Goal: Task Accomplishment & Management: Manage account settings

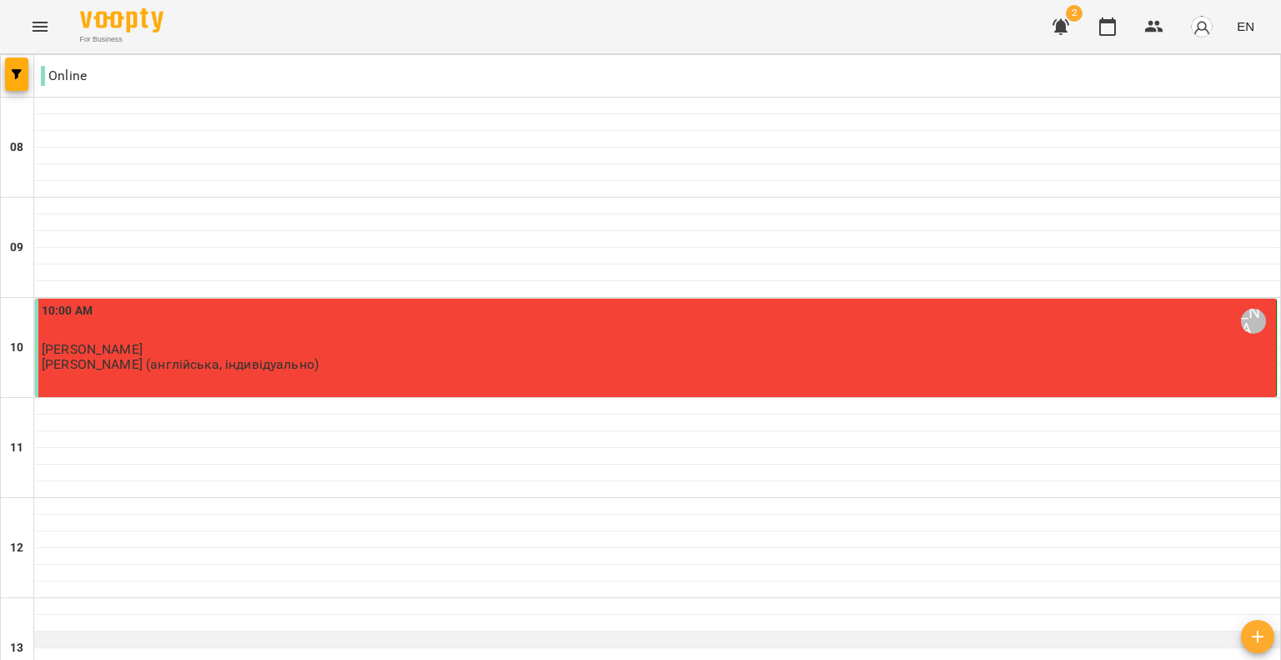
scroll to position [417, 0]
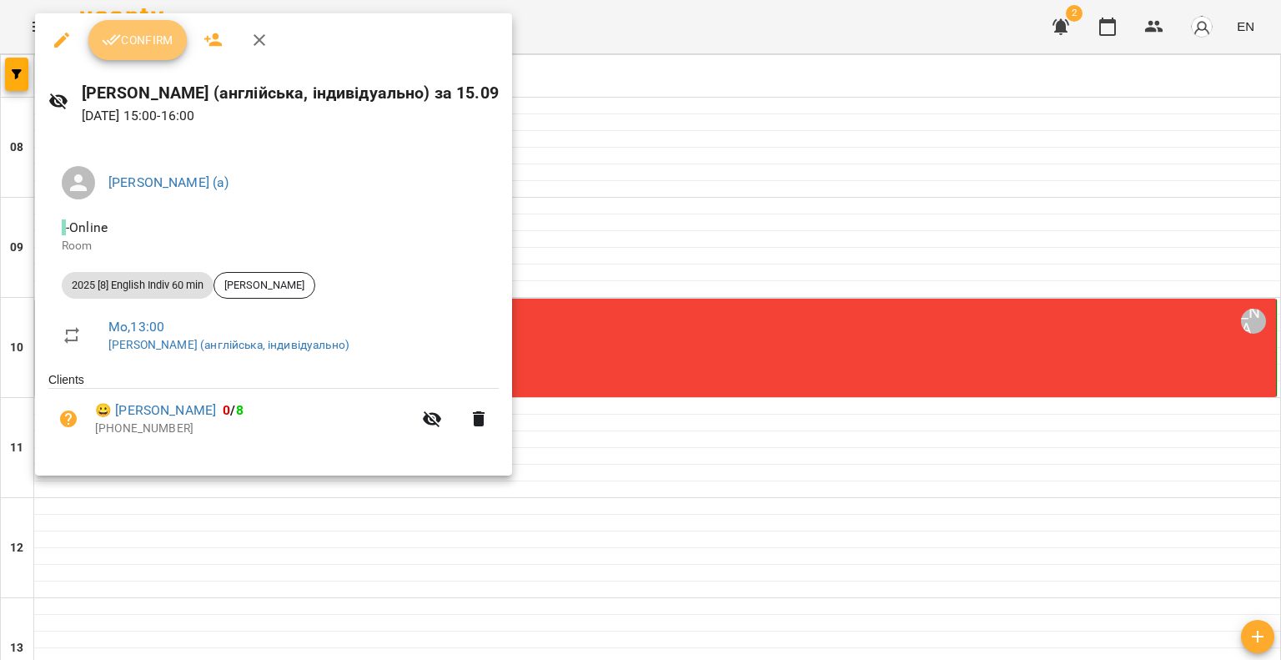
click at [145, 43] on span "Confirm" at bounding box center [138, 40] width 72 height 20
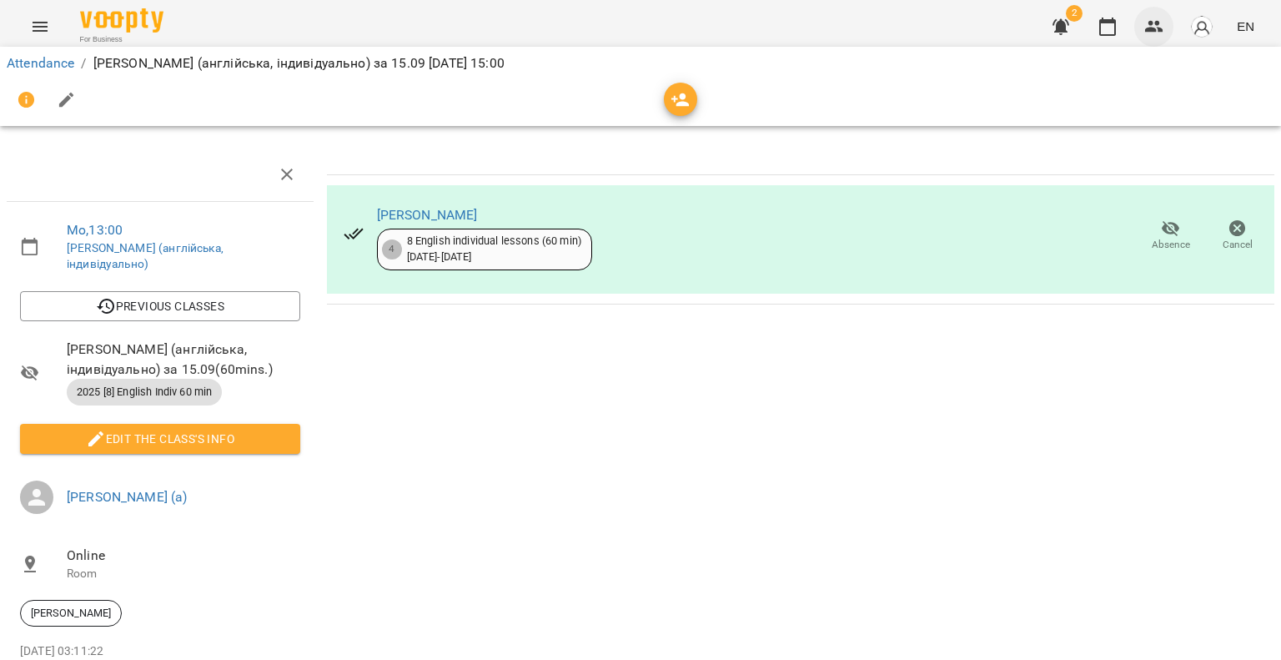
click at [1167, 25] on button "button" at bounding box center [1154, 27] width 40 height 40
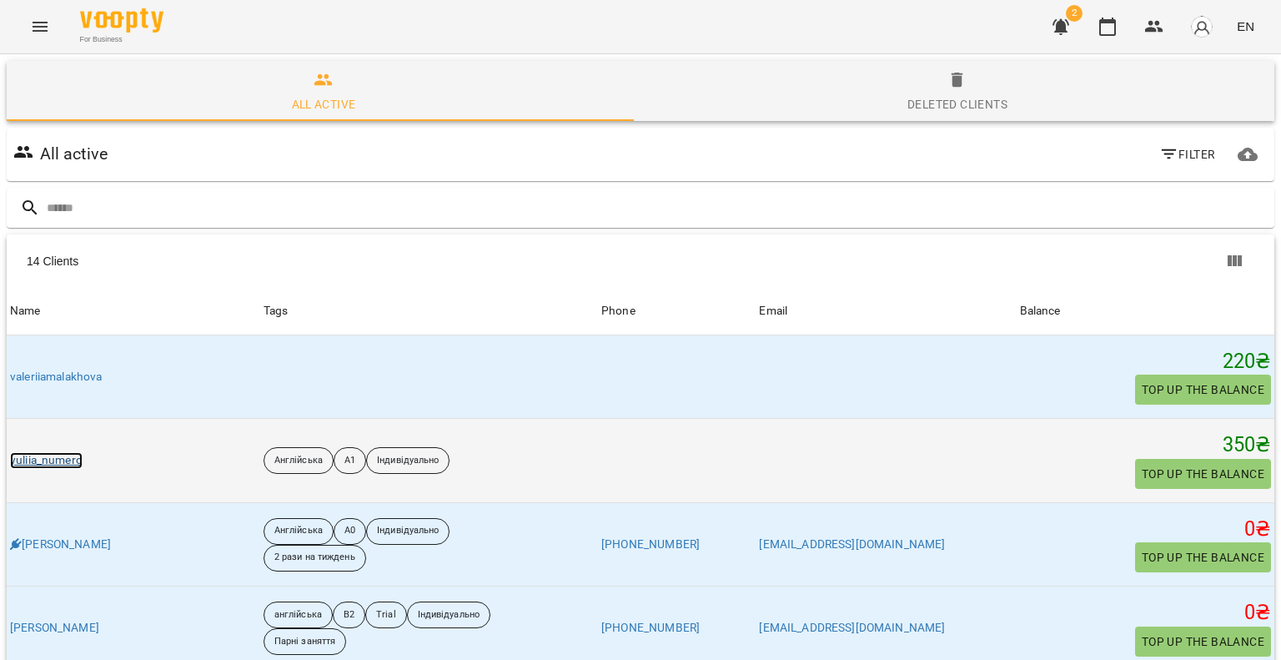
click at [33, 459] on link "yuliia_numero" at bounding box center [46, 460] width 73 height 17
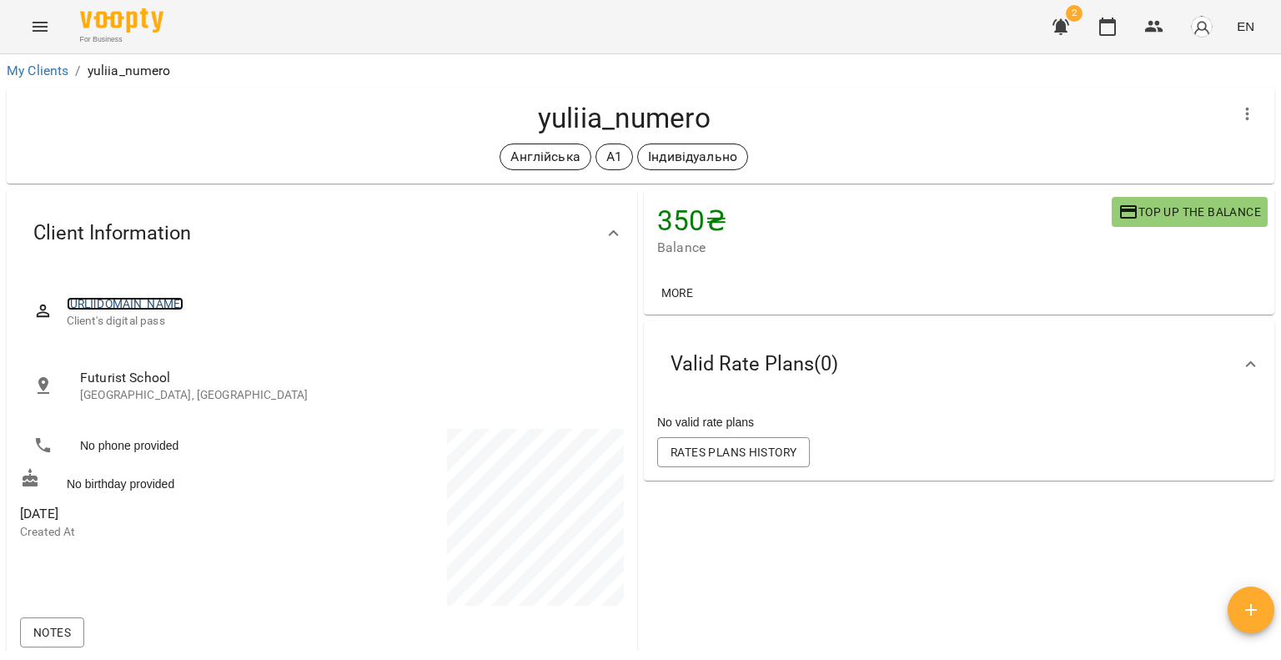
click at [184, 297] on link "[URL][DOMAIN_NAME]" at bounding box center [126, 303] width 118 height 13
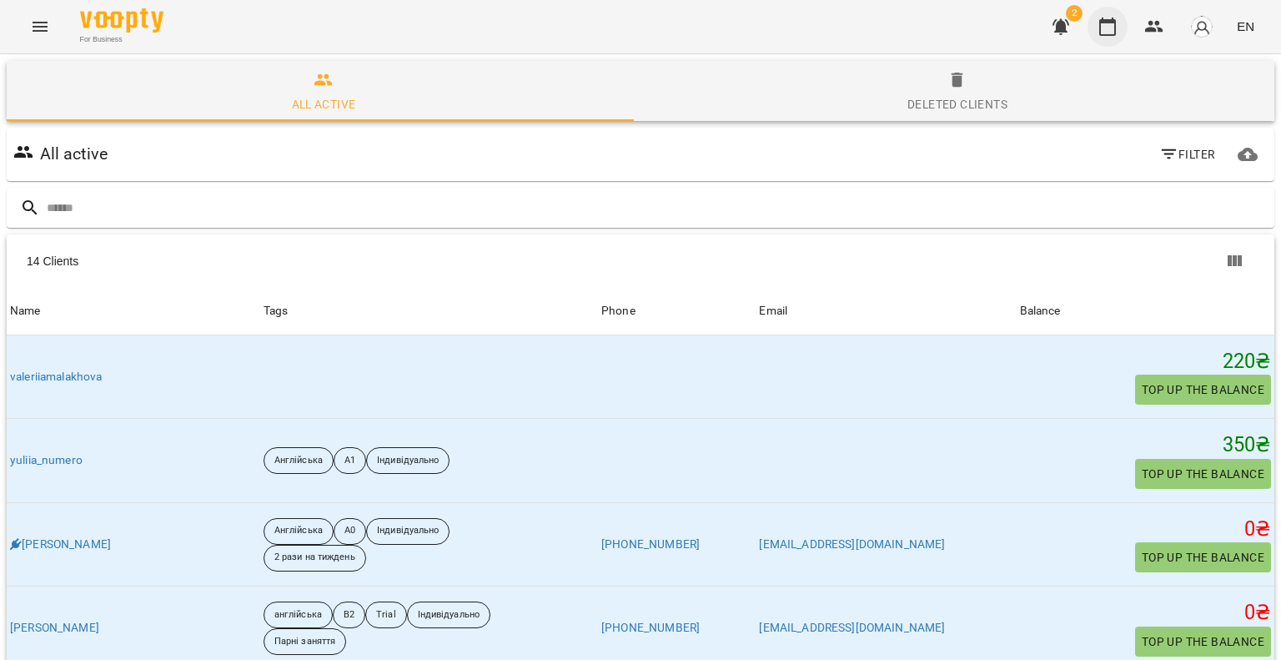
click at [1107, 11] on button "button" at bounding box center [1107, 27] width 40 height 40
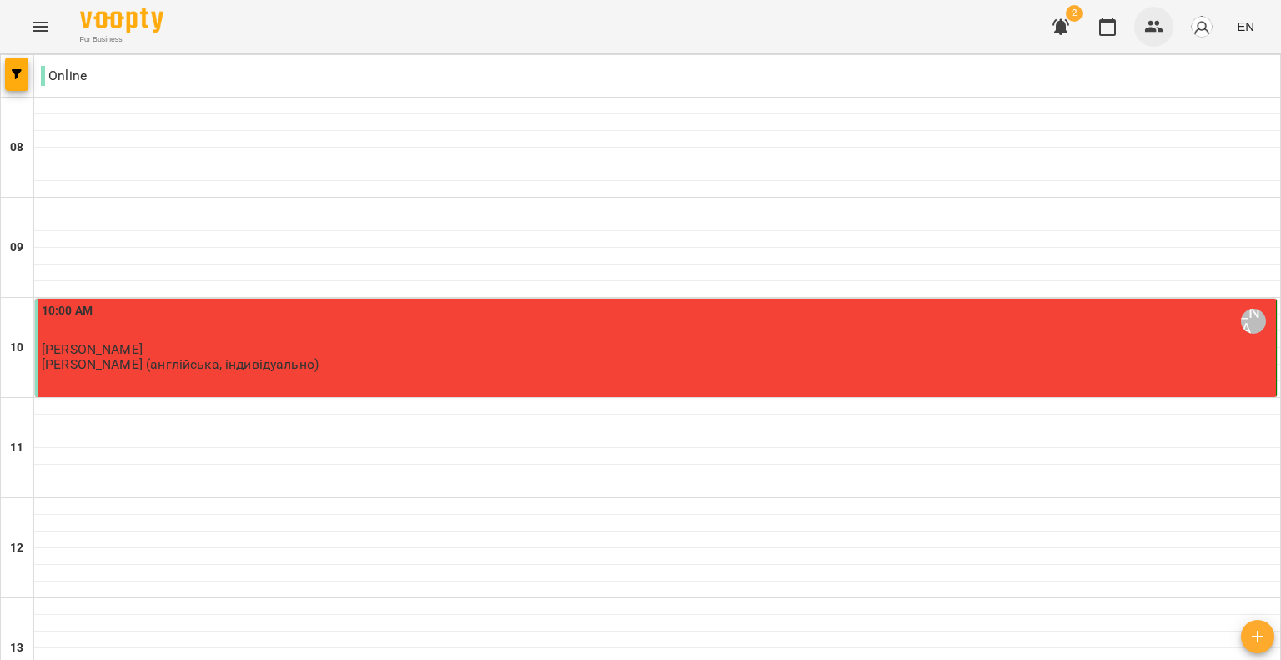
click at [1172, 28] on button "button" at bounding box center [1154, 27] width 40 height 40
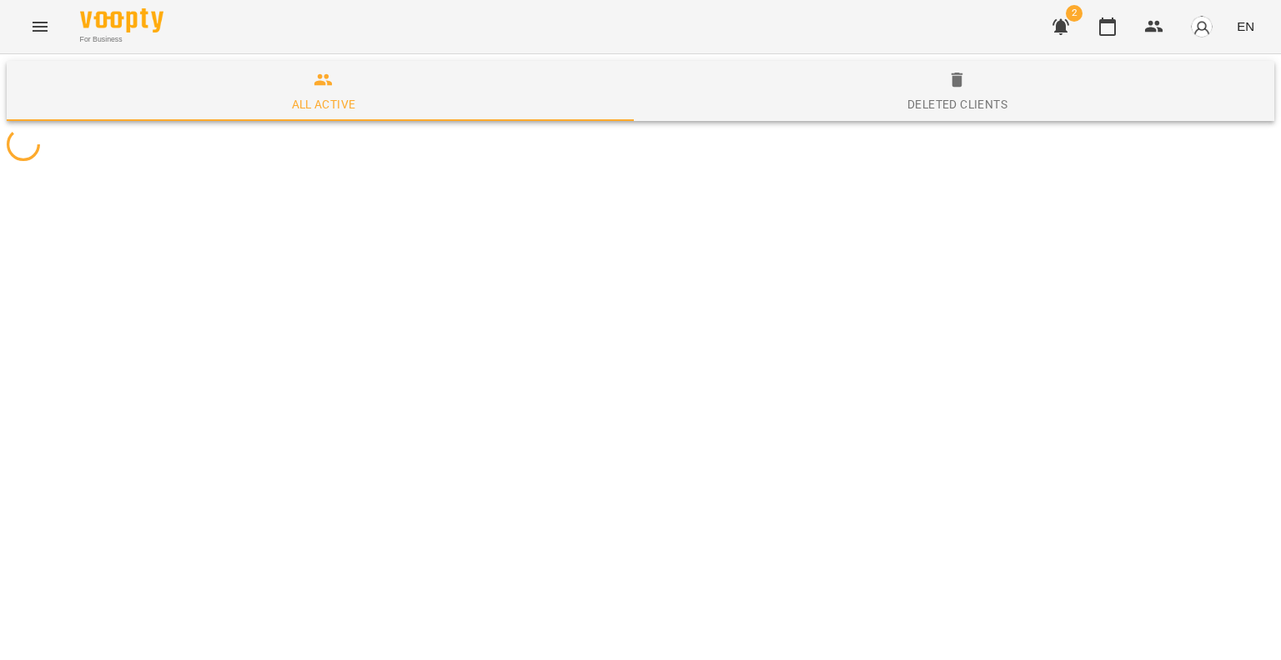
click at [1202, 25] on img "button" at bounding box center [1201, 26] width 23 height 23
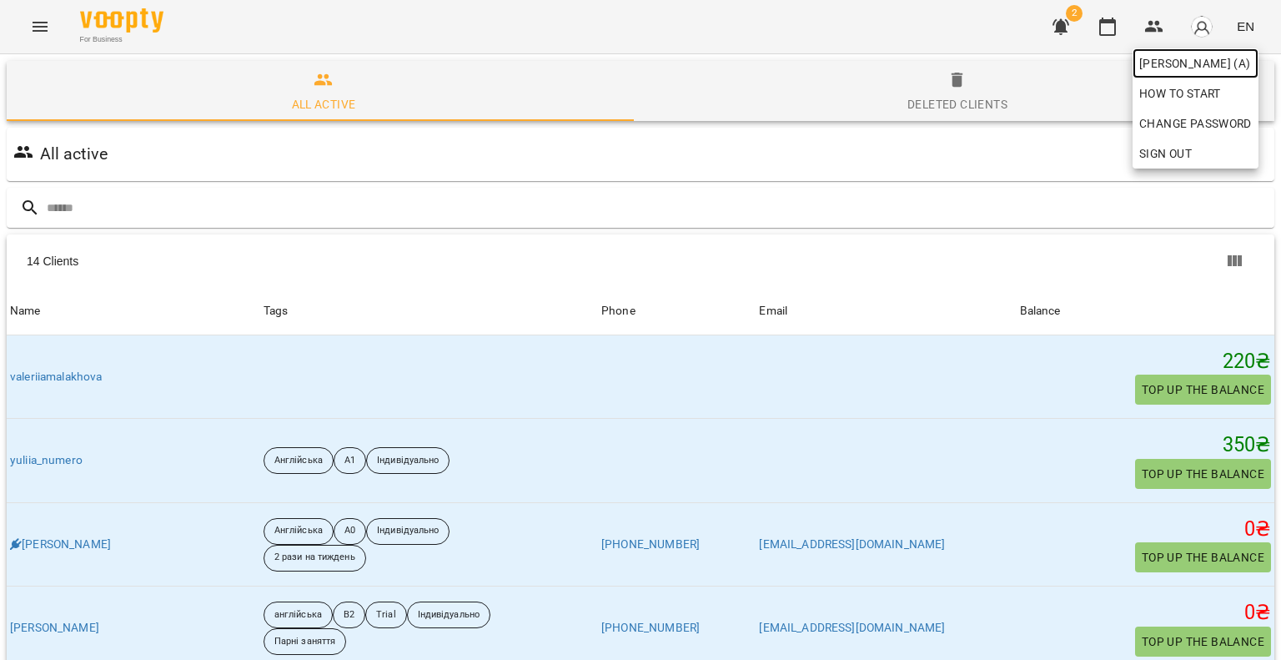
click at [1188, 66] on span "[PERSON_NAME] (а)" at bounding box center [1195, 63] width 113 height 20
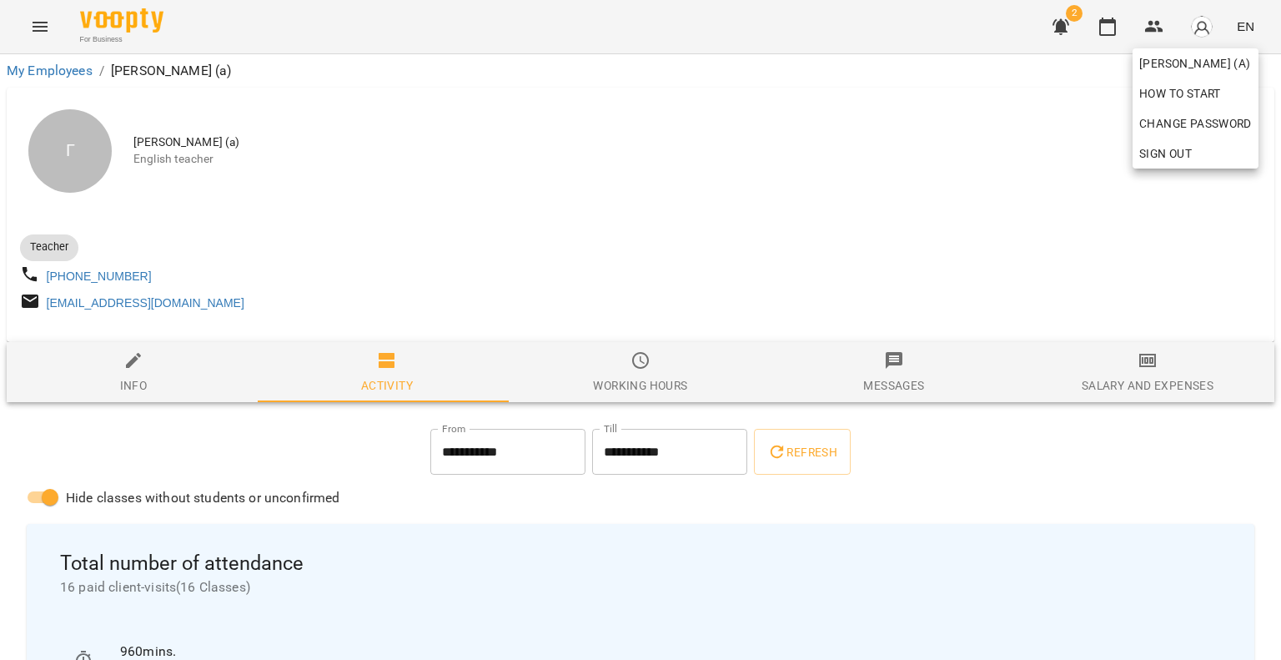
click at [745, 183] on div at bounding box center [640, 330] width 1281 height 660
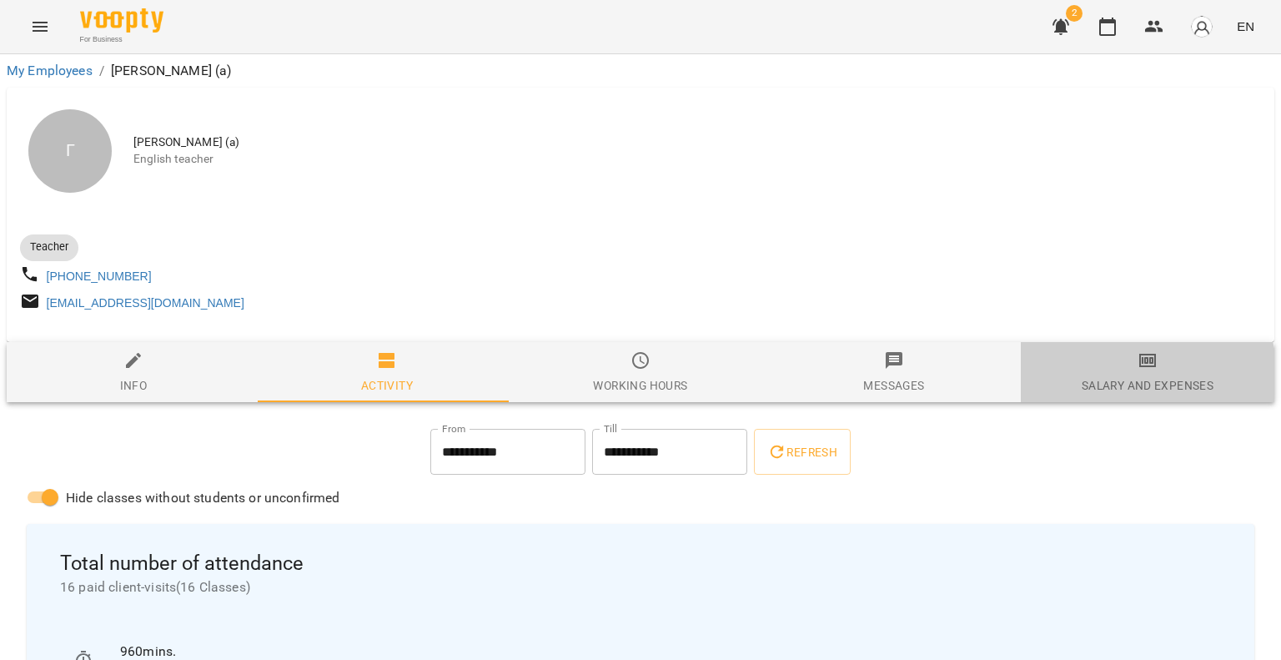
click at [1111, 387] on div "Salary and Expenses" at bounding box center [1148, 385] width 132 height 20
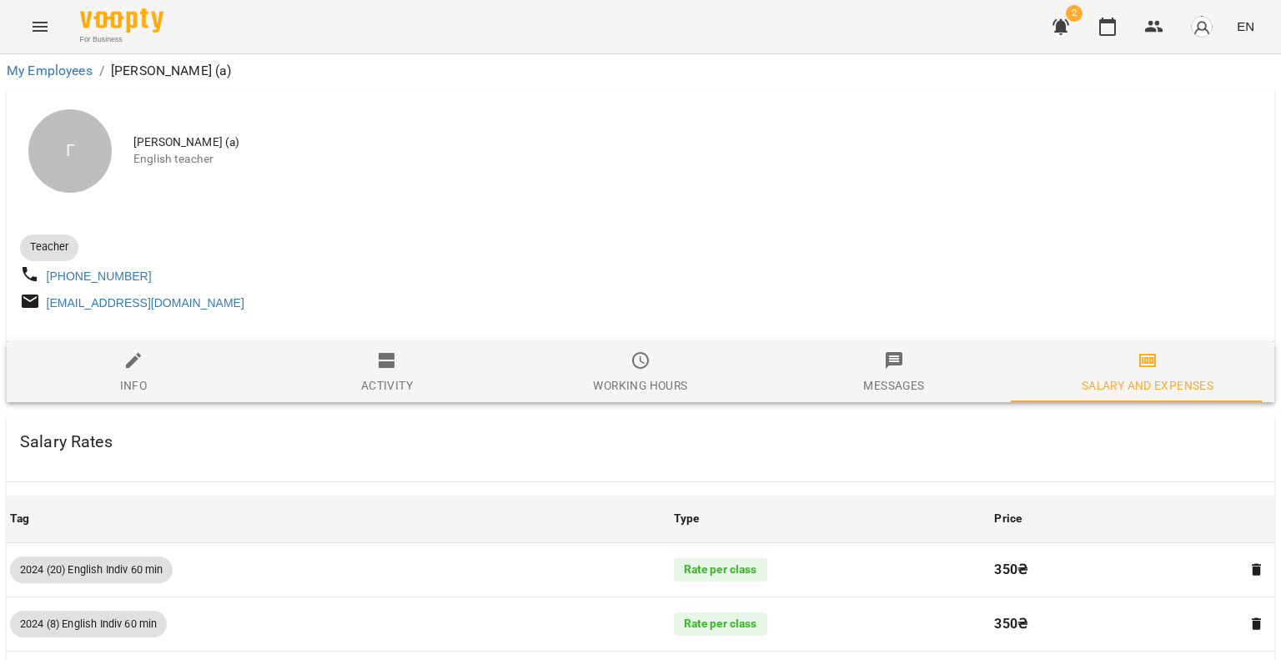
scroll to position [167, 0]
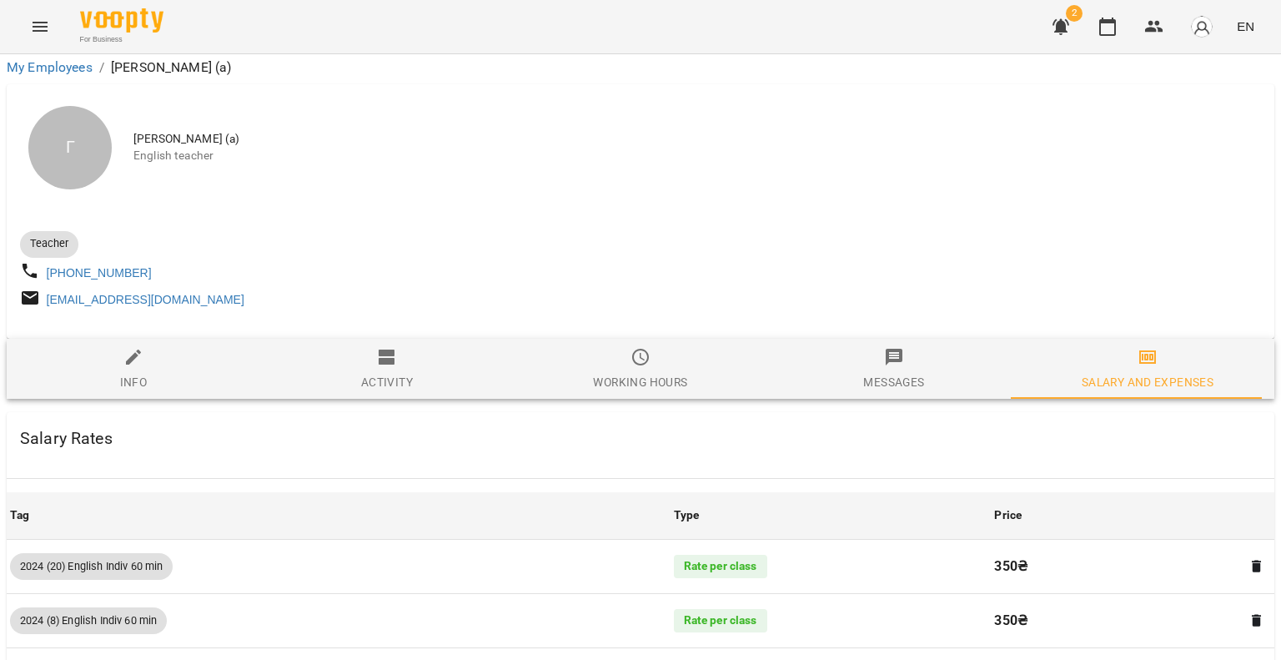
click at [904, 347] on span "Messages" at bounding box center [893, 369] width 233 height 45
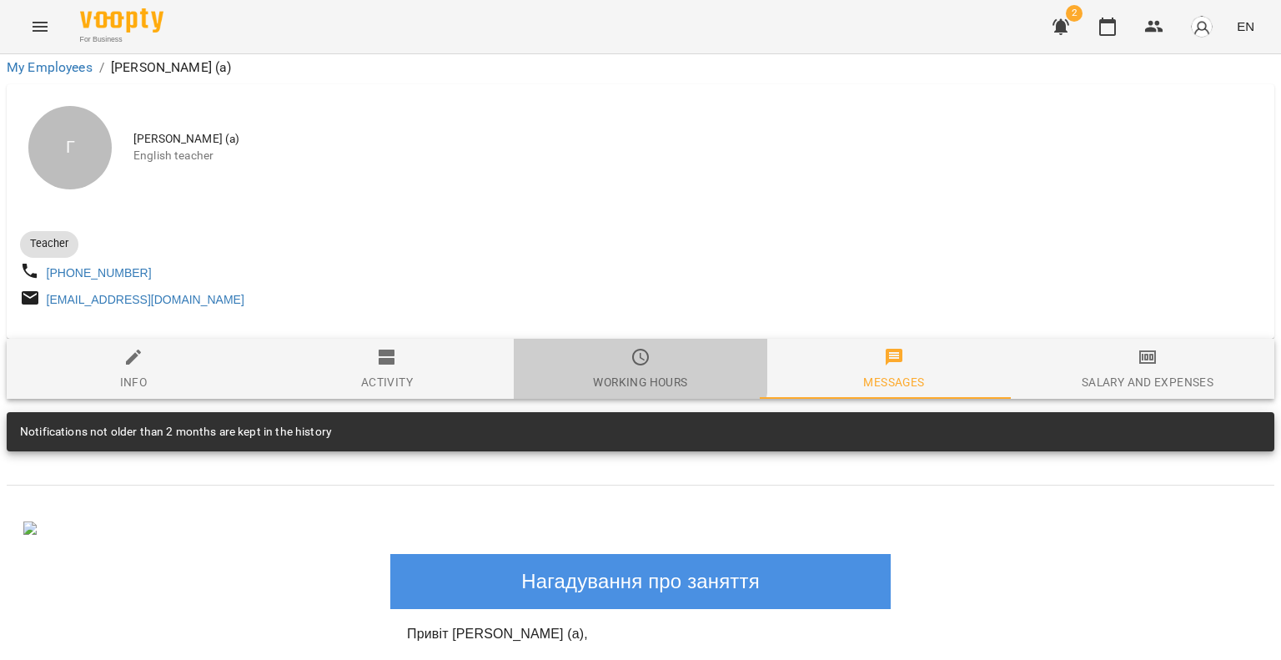
click at [615, 347] on span "Working hours" at bounding box center [640, 369] width 233 height 45
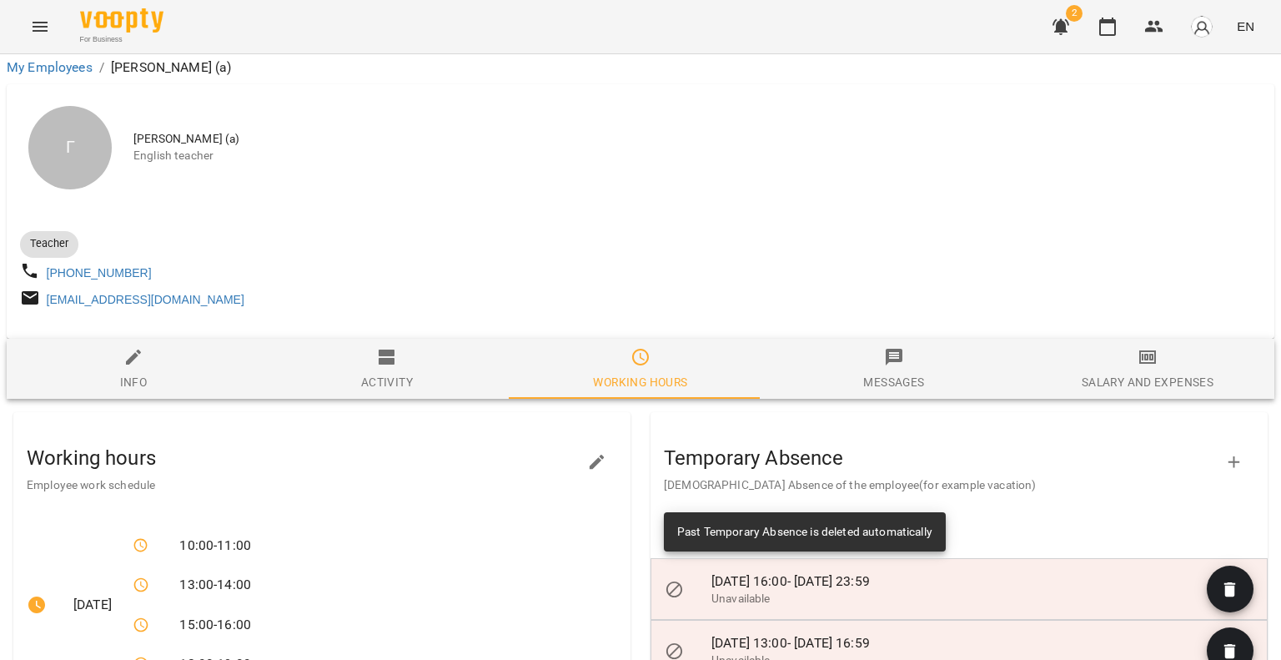
scroll to position [871, 0]
